Goal: Task Accomplishment & Management: Use online tool/utility

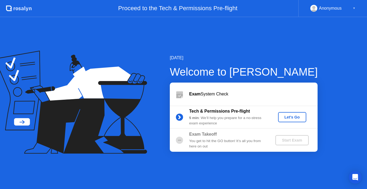
click at [291, 117] on div "Let's Go" at bounding box center [292, 117] width 24 height 4
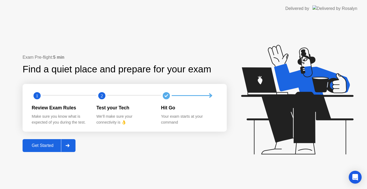
click at [38, 143] on div "Get Started" at bounding box center [42, 145] width 37 height 5
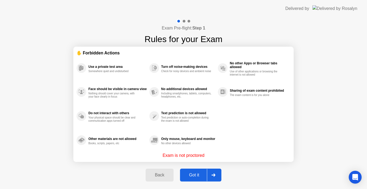
click at [198, 174] on div "Got it" at bounding box center [193, 175] width 25 height 5
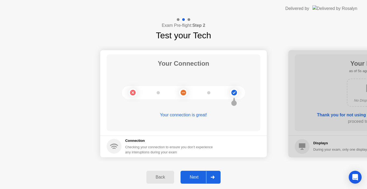
click at [198, 175] on div "Next" at bounding box center [194, 177] width 24 height 5
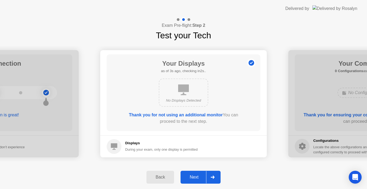
click at [198, 175] on div "Next" at bounding box center [194, 177] width 24 height 5
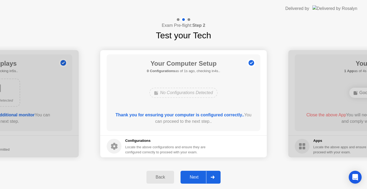
click at [198, 175] on div "Next" at bounding box center [194, 177] width 24 height 5
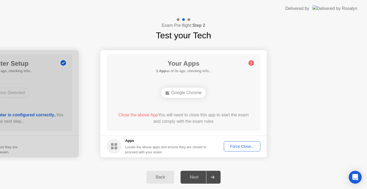
click at [243, 151] on button "Force Close..." at bounding box center [242, 146] width 37 height 10
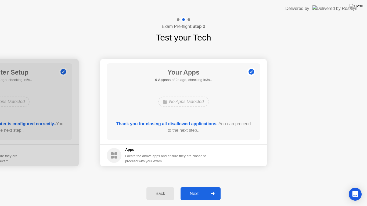
click at [192, 189] on div "Next" at bounding box center [194, 193] width 24 height 5
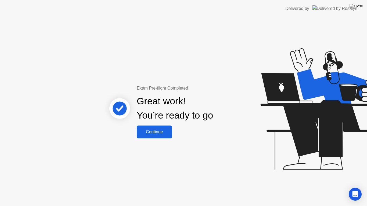
click at [153, 128] on button "Continue" at bounding box center [154, 132] width 35 height 13
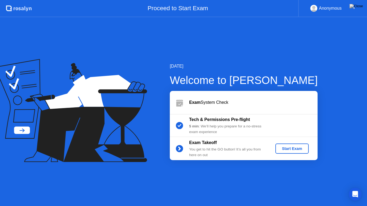
click at [293, 147] on div "Start Exam" at bounding box center [291, 149] width 29 height 4
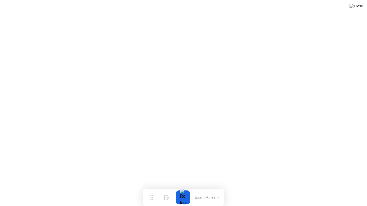
click at [356, 7] on button at bounding box center [356, 6] width 16 height 7
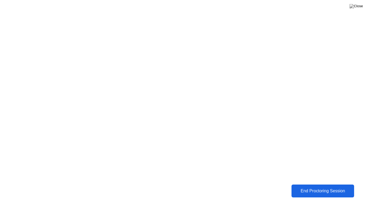
click at [318, 189] on div "End Proctoring Session" at bounding box center [322, 191] width 59 height 5
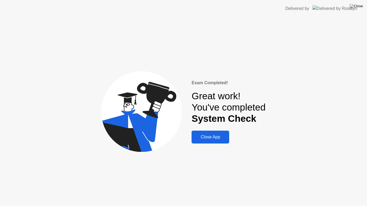
click at [209, 138] on div "Close App" at bounding box center [210, 137] width 34 height 5
